Goal: Task Accomplishment & Management: Manage account settings

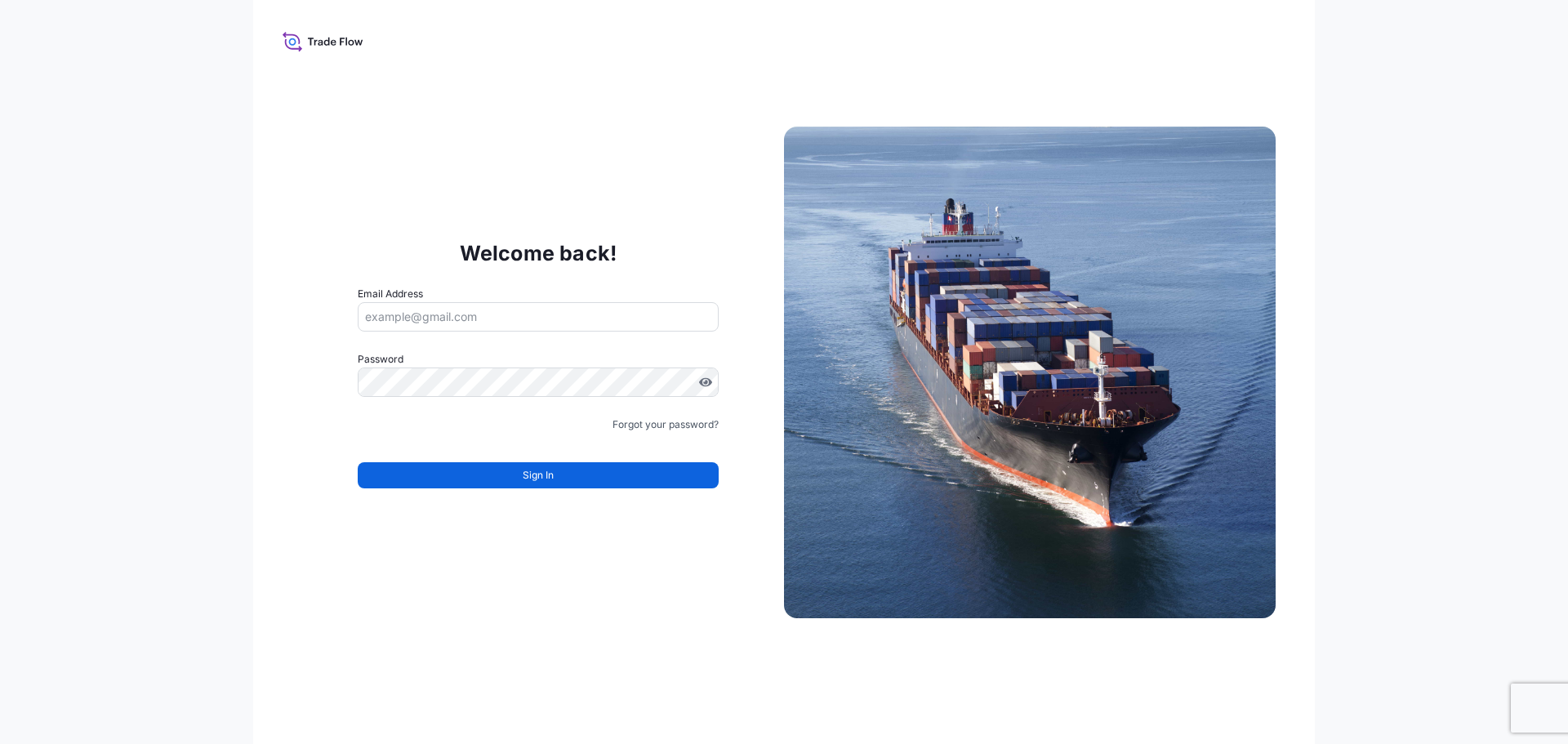
click at [478, 321] on input "Email Address" at bounding box center [539, 316] width 361 height 29
paste input "booking-airexport.be@bdpint.com"
type input "booking-airexport.be@bdpint.com"
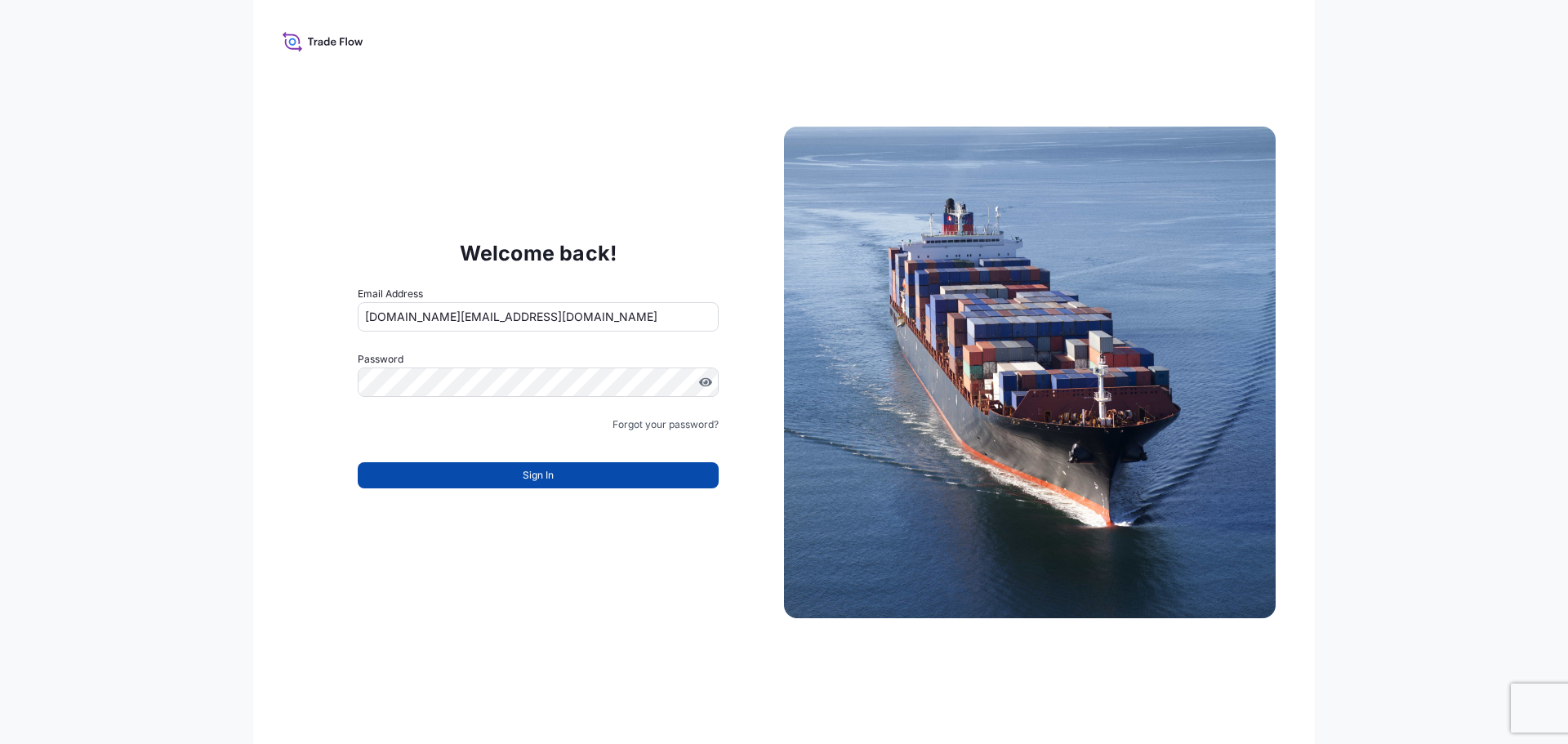
click at [525, 472] on span "Sign In" at bounding box center [538, 475] width 31 height 17
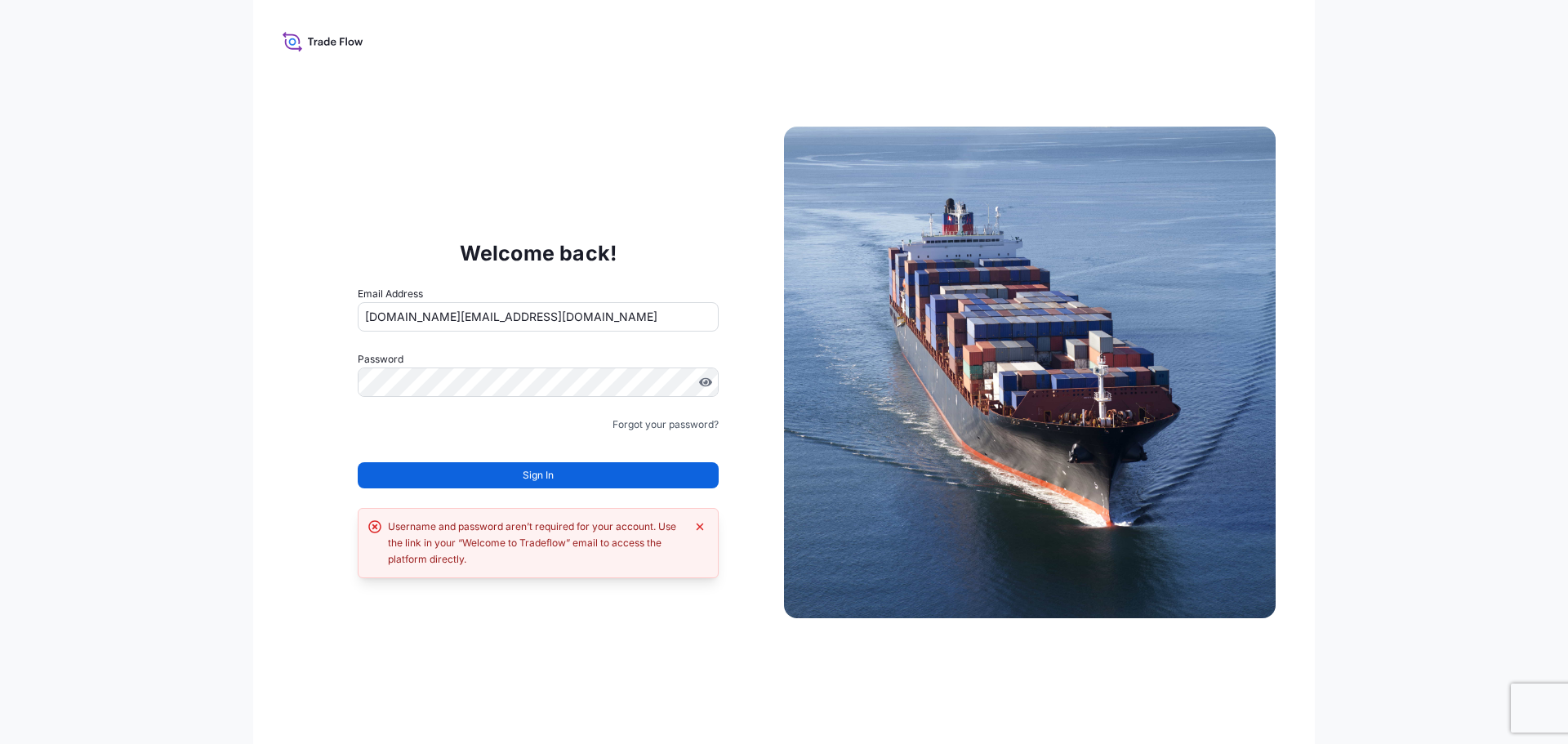
click at [524, 474] on span "Sign In" at bounding box center [538, 475] width 31 height 17
click at [699, 529] on icon "Dismiss error" at bounding box center [700, 526] width 13 height 13
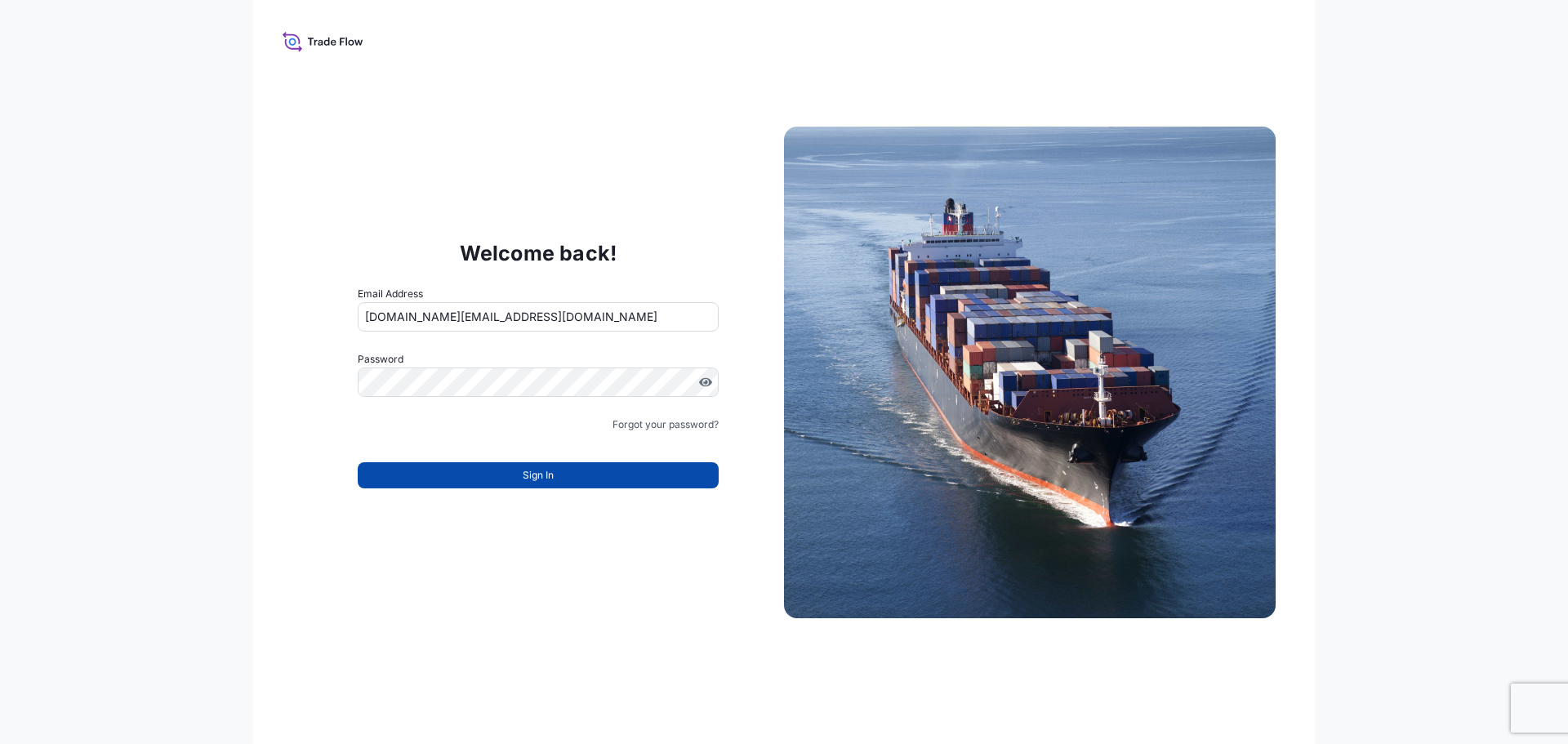
click at [487, 467] on button "Sign In" at bounding box center [539, 475] width 361 height 26
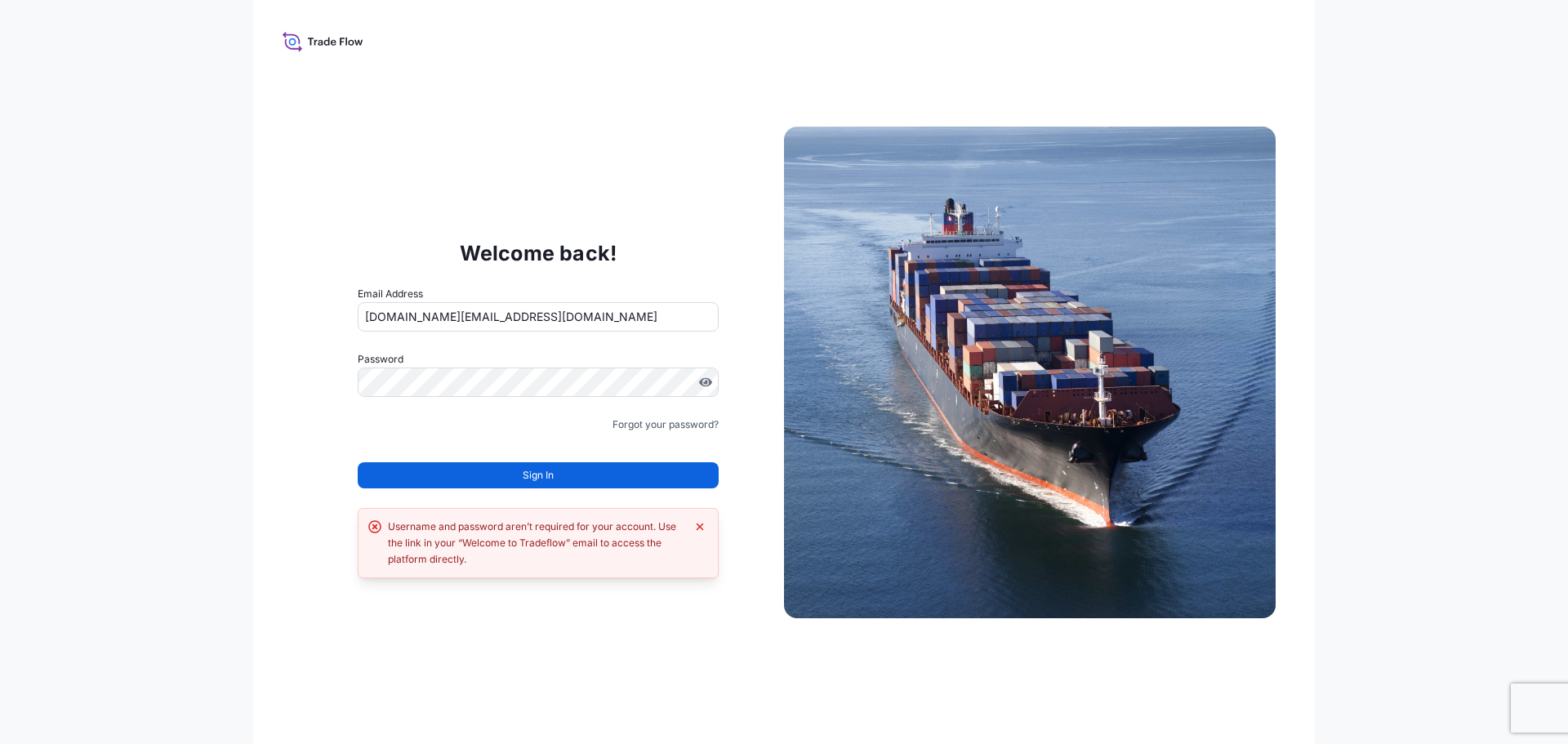
click at [146, 102] on div "Welcome back! Email Address booking-airexport.be@bdpint.com Password Must inclu…" at bounding box center [784, 372] width 1568 height 744
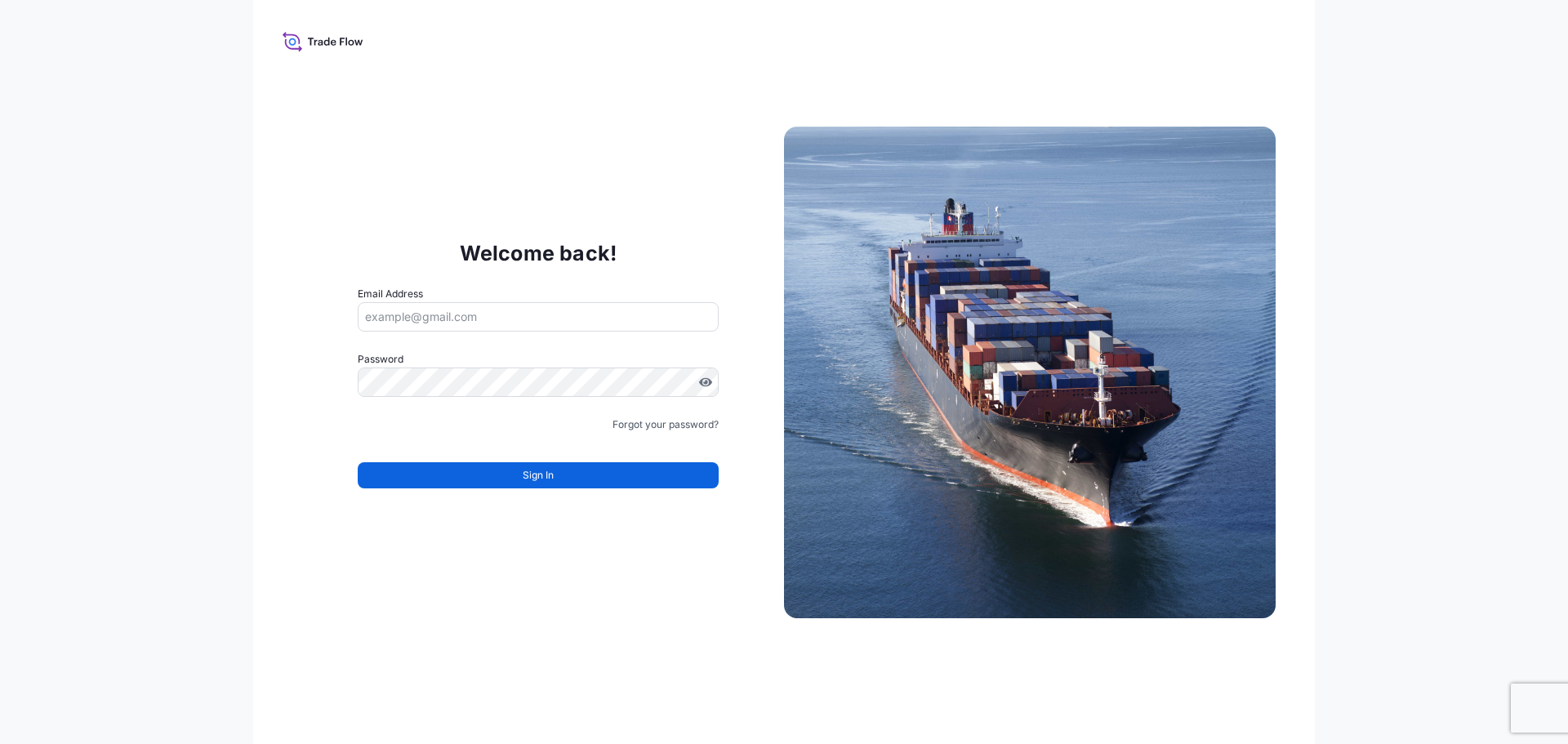
click at [374, 405] on form "Email Address Password Must include: Upper & lower case letters Symbols (!@#$) …" at bounding box center [539, 397] width 361 height 222
click at [419, 309] on input "Email Address" at bounding box center [539, 316] width 361 height 29
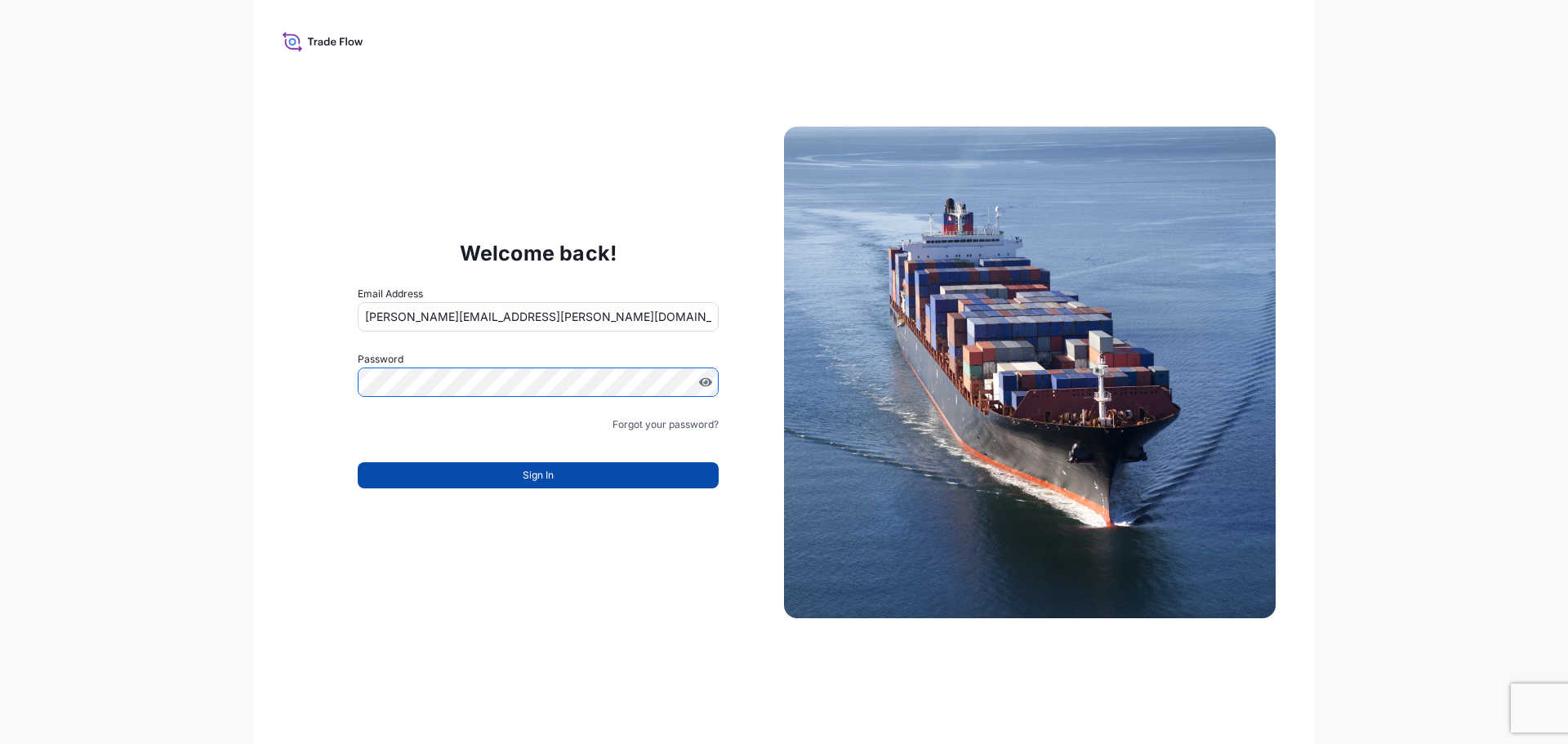
click at [409, 507] on form "Email Address [PERSON_NAME][EMAIL_ADDRESS][PERSON_NAME][DOMAIN_NAME] Password M…" at bounding box center [539, 397] width 361 height 222
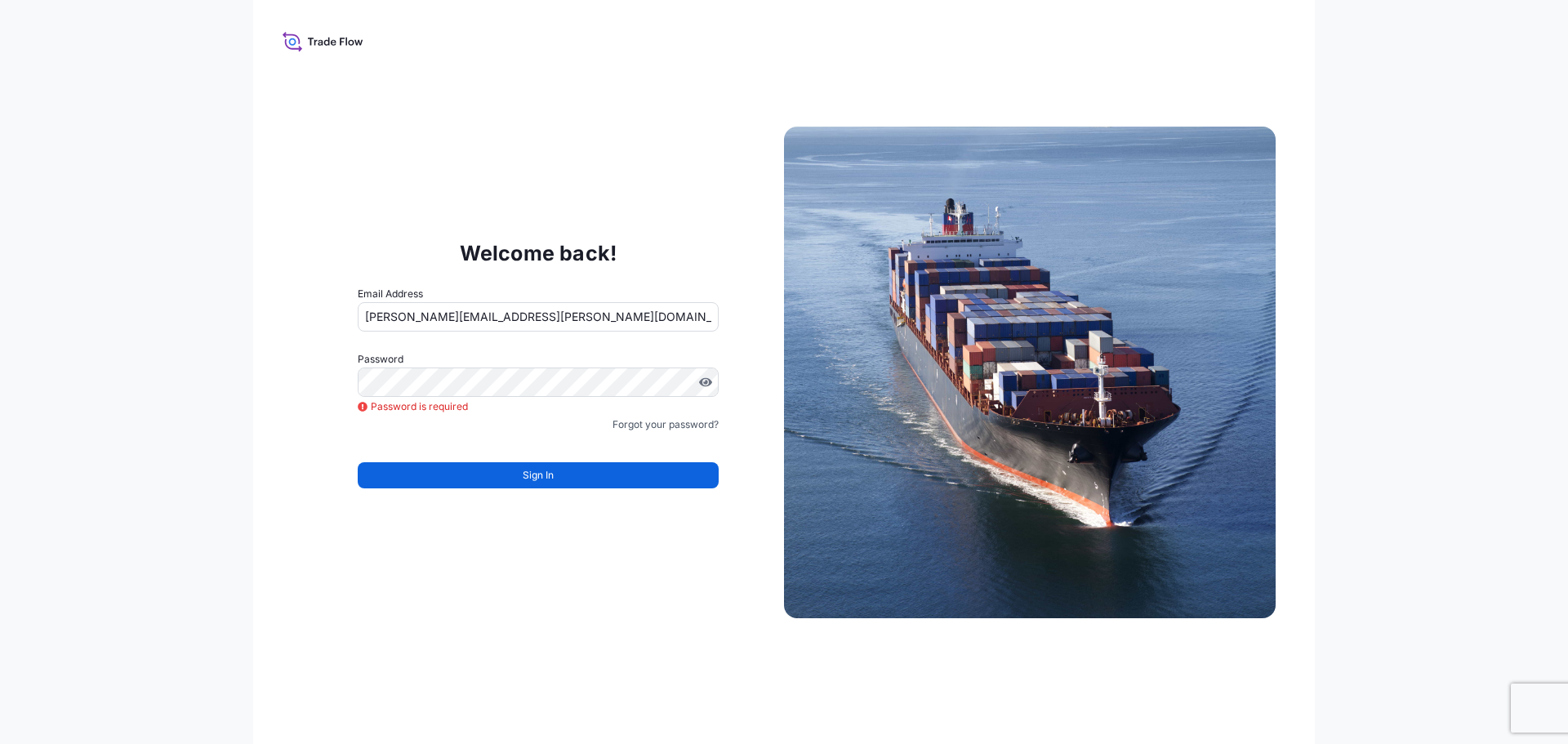
click at [625, 413] on form "Email Address [EMAIL_ADDRESS][DOMAIN_NAME] Password Password is required Passwo…" at bounding box center [539, 397] width 361 height 222
click at [537, 468] on span "Sign In" at bounding box center [538, 475] width 31 height 17
click at [568, 467] on button "Sign In" at bounding box center [539, 475] width 361 height 26
click at [573, 465] on button "Sign In" at bounding box center [539, 475] width 361 height 26
drag, startPoint x: 577, startPoint y: 460, endPoint x: 591, endPoint y: 453, distance: 15.7
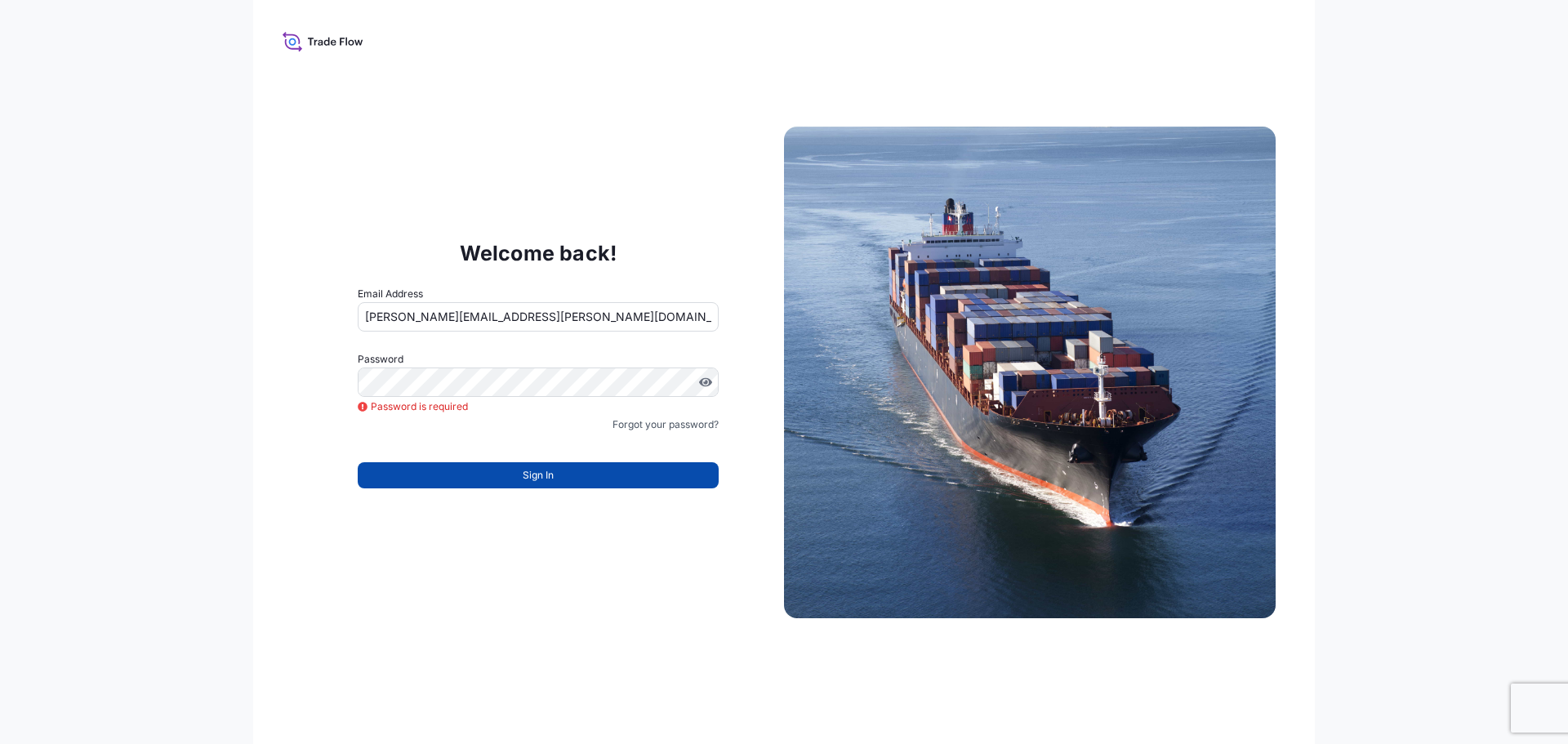
click at [577, 459] on div "Sign In" at bounding box center [539, 470] width 361 height 36
click at [592, 452] on div "Sign In" at bounding box center [539, 470] width 361 height 36
drag, startPoint x: 592, startPoint y: 446, endPoint x: 583, endPoint y: 443, distance: 9.5
click at [592, 445] on form "Email Address [EMAIL_ADDRESS][DOMAIN_NAME] Password Password is required Passwo…" at bounding box center [539, 397] width 361 height 222
click at [583, 441] on form "Email Address [EMAIL_ADDRESS][DOMAIN_NAME] Password Password is required Passwo…" at bounding box center [539, 397] width 361 height 222
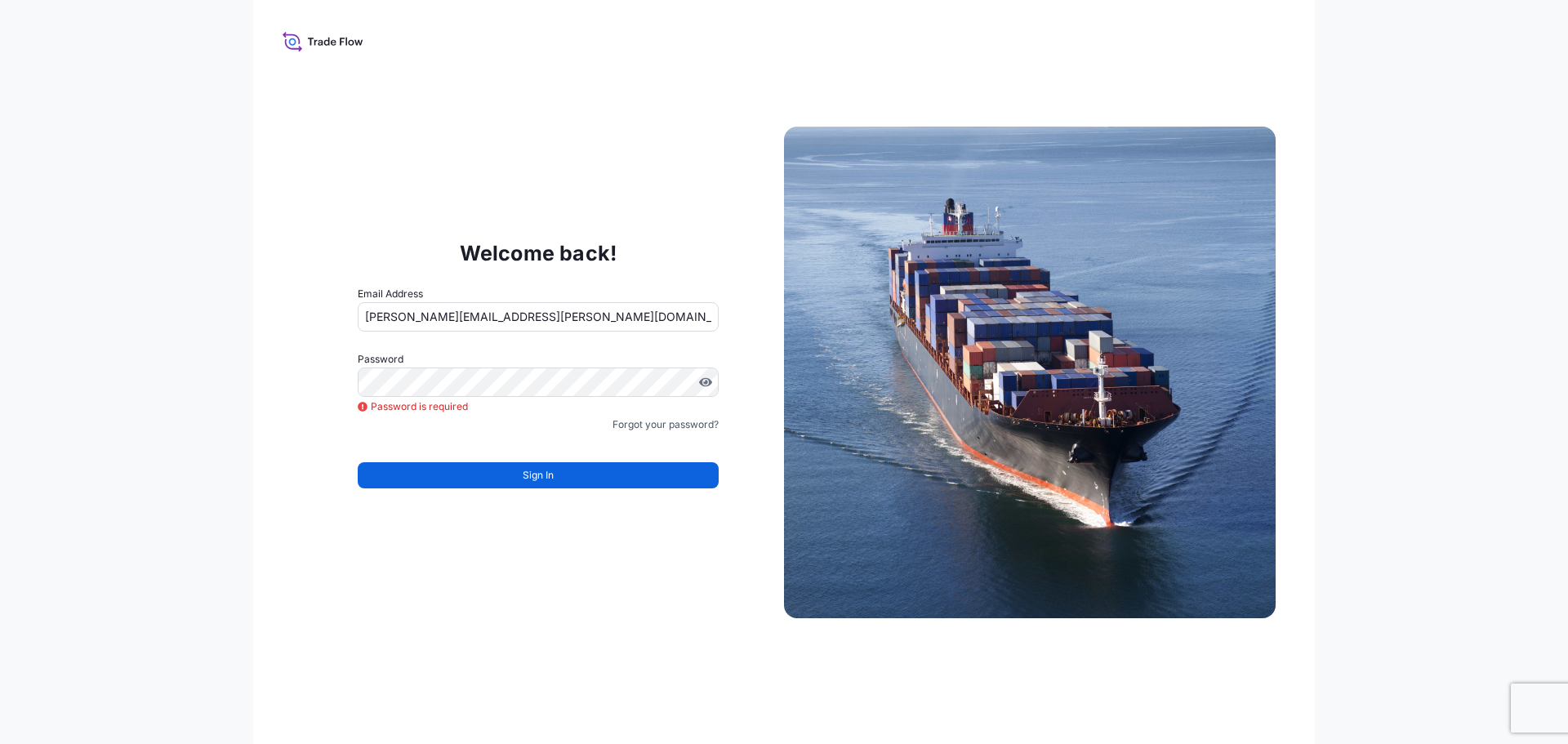
click at [577, 437] on form "Email Address [EMAIL_ADDRESS][DOMAIN_NAME] Password Password is required Passwo…" at bounding box center [539, 397] width 361 height 222
click at [569, 435] on form "Email Address [EMAIL_ADDRESS][DOMAIN_NAME] Password Password is required Passwo…" at bounding box center [539, 397] width 361 height 222
drag, startPoint x: 558, startPoint y: 436, endPoint x: 557, endPoint y: 423, distance: 13.0
click at [558, 435] on form "Email Address [EMAIL_ADDRESS][DOMAIN_NAME] Password Password is required Passwo…" at bounding box center [539, 397] width 361 height 222
drag, startPoint x: 557, startPoint y: 423, endPoint x: 509, endPoint y: 315, distance: 118.2
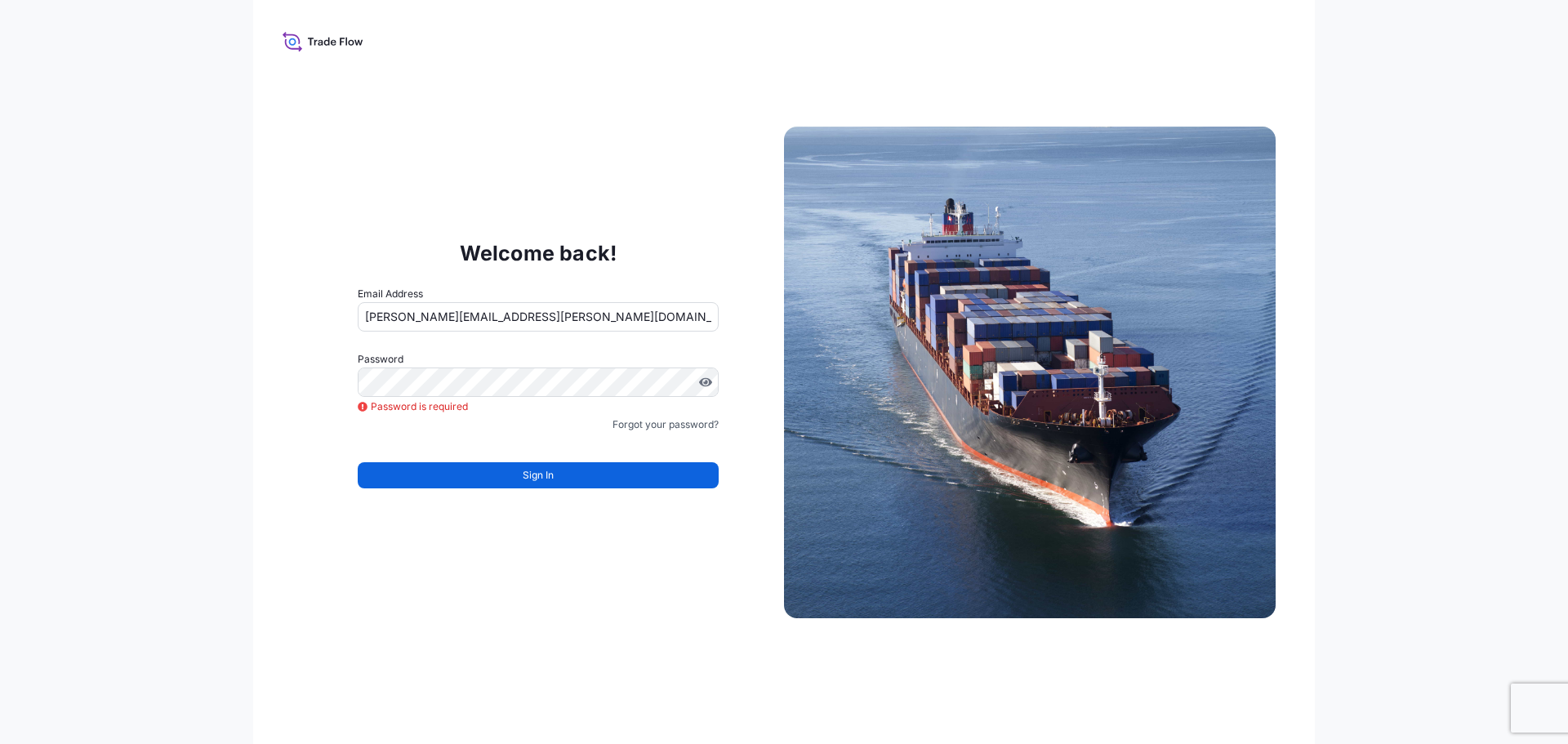
click at [548, 417] on div "Forgot your password?" at bounding box center [539, 425] width 361 height 17
drag, startPoint x: 533, startPoint y: 314, endPoint x: 0, endPoint y: 391, distance: 538.5
click at [110, 371] on div "Welcome back! Email Address [EMAIL_ADDRESS][DOMAIN_NAME] Password Password is r…" at bounding box center [784, 372] width 1568 height 744
type input "[DOMAIN_NAME][EMAIL_ADDRESS][DOMAIN_NAME]"
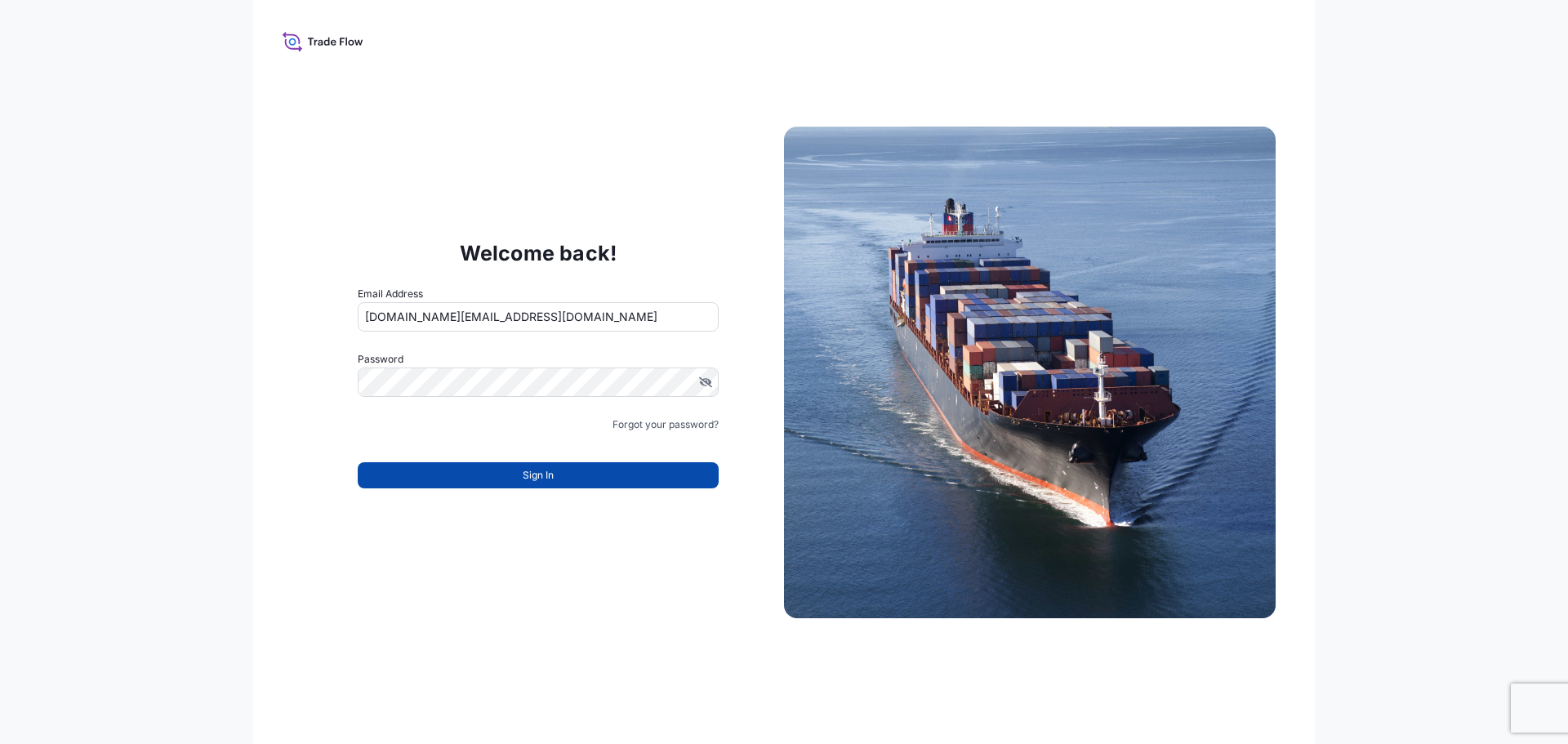
click at [508, 472] on button "Sign In" at bounding box center [539, 475] width 361 height 26
